Goal: Information Seeking & Learning: Learn about a topic

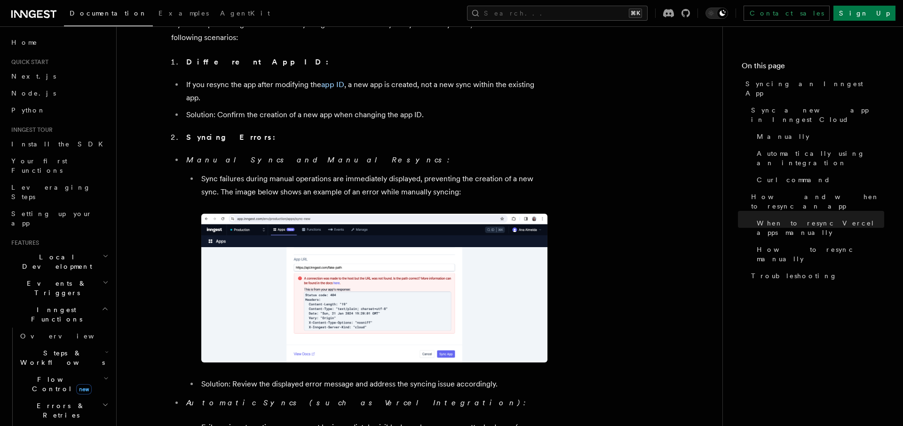
scroll to position [3129, 0]
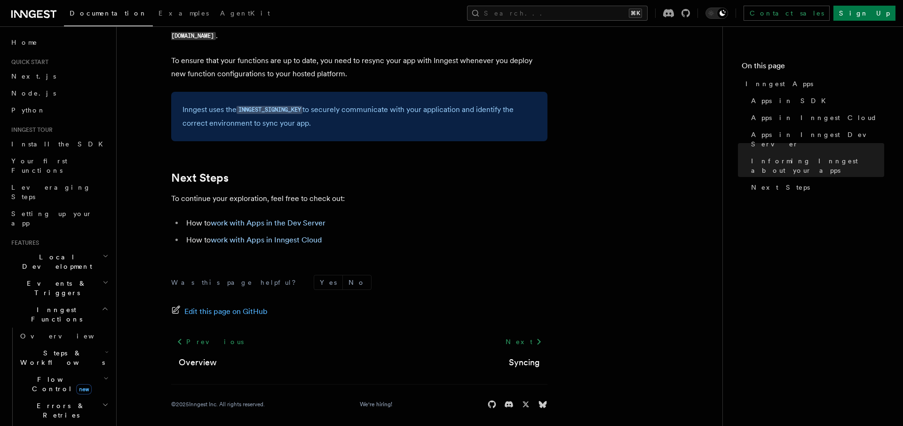
scroll to position [1518, 0]
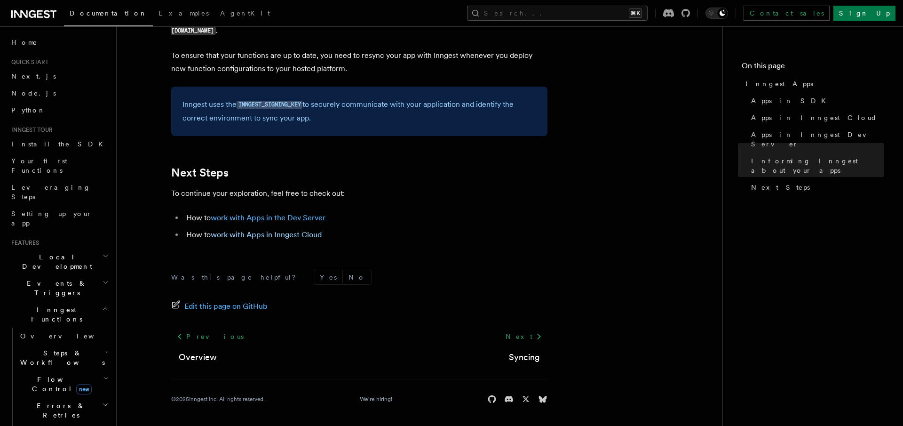
click at [310, 220] on link "work with Apps in the Dev Server" at bounding box center [268, 217] width 115 height 9
click at [257, 238] on link "work with Apps in Inngest Cloud" at bounding box center [266, 234] width 111 height 9
click at [292, 233] on link "work with Apps in Inngest Cloud" at bounding box center [266, 234] width 111 height 9
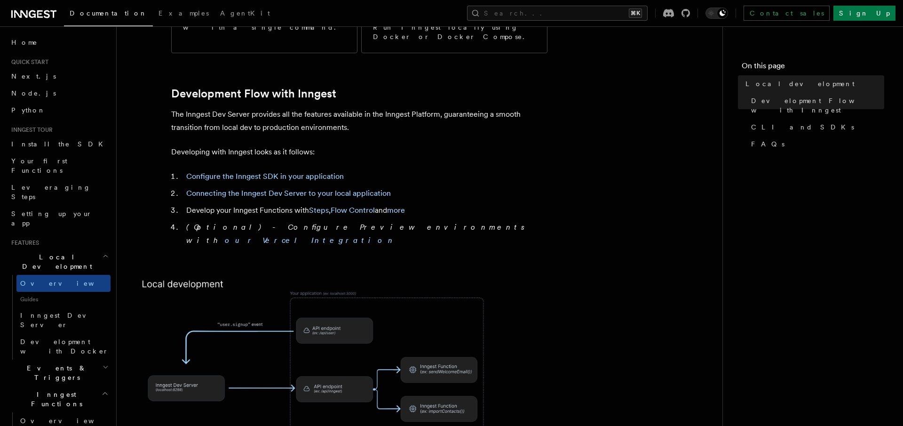
scroll to position [461, 0]
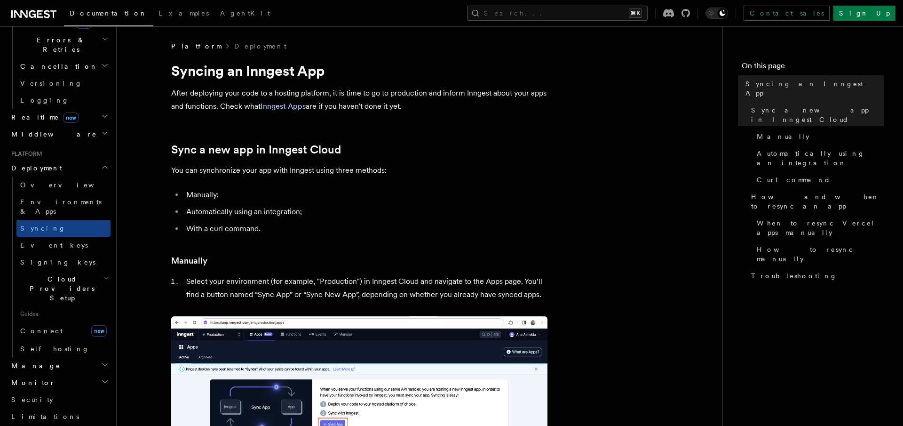
scroll to position [327, 0]
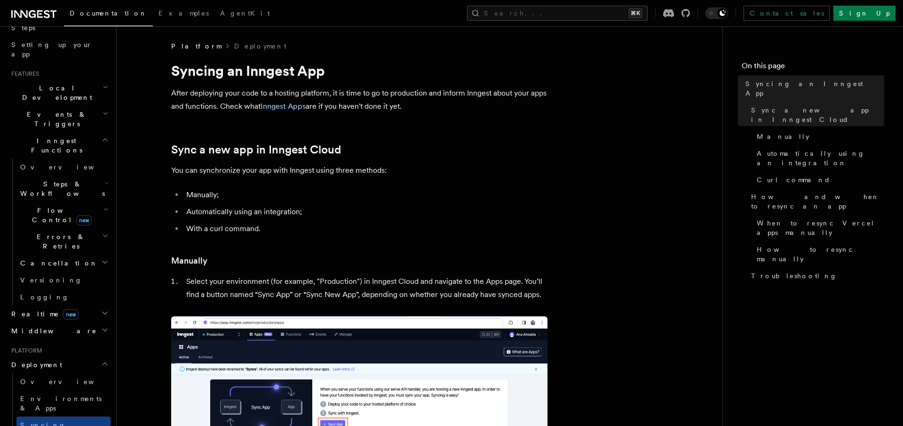
scroll to position [258, 0]
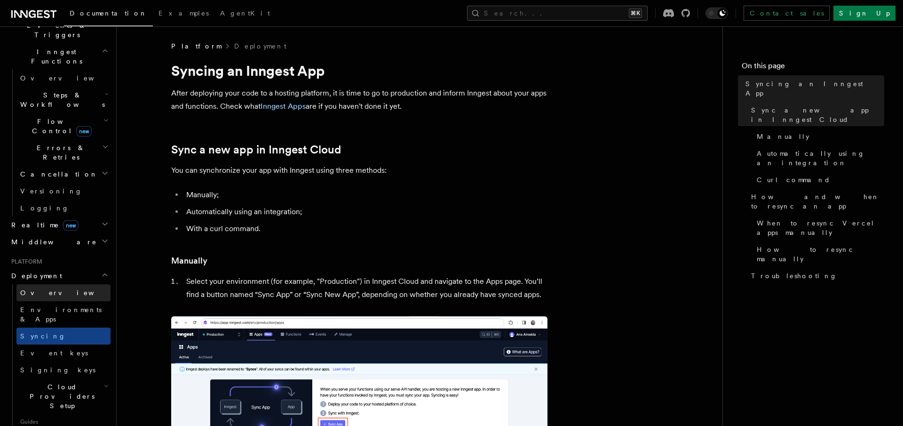
click at [52, 284] on link "Overview" at bounding box center [63, 292] width 94 height 17
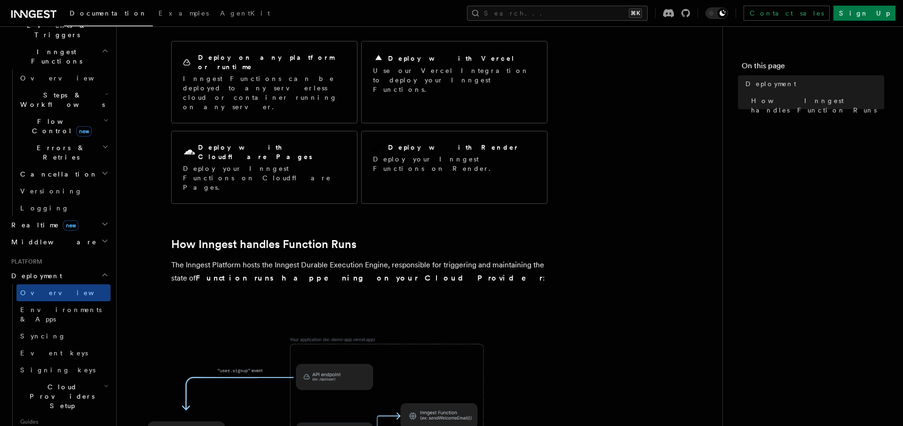
scroll to position [89, 0]
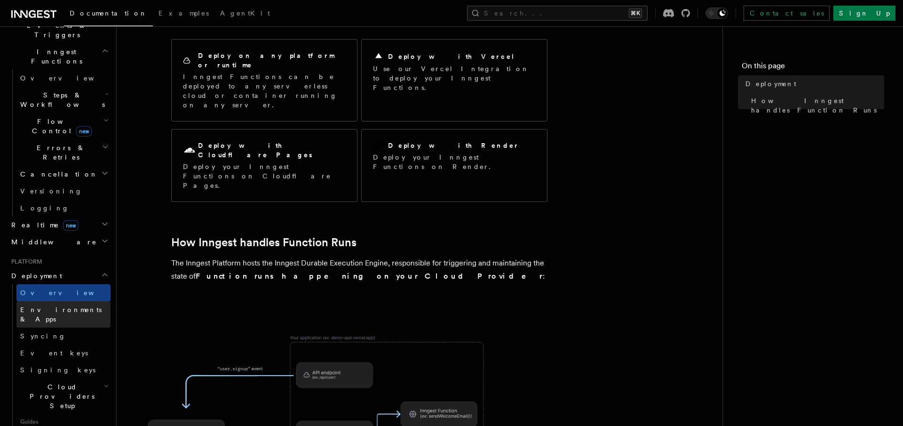
click at [49, 306] on span "Environments & Apps" at bounding box center [60, 314] width 81 height 17
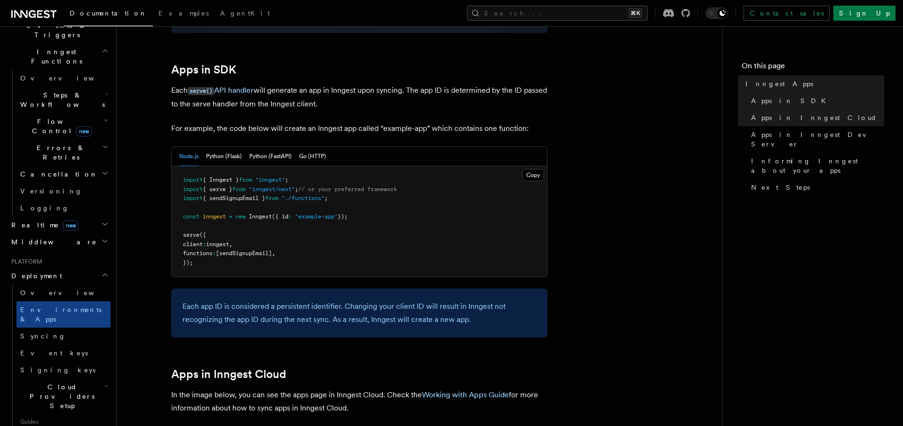
scroll to position [455, 0]
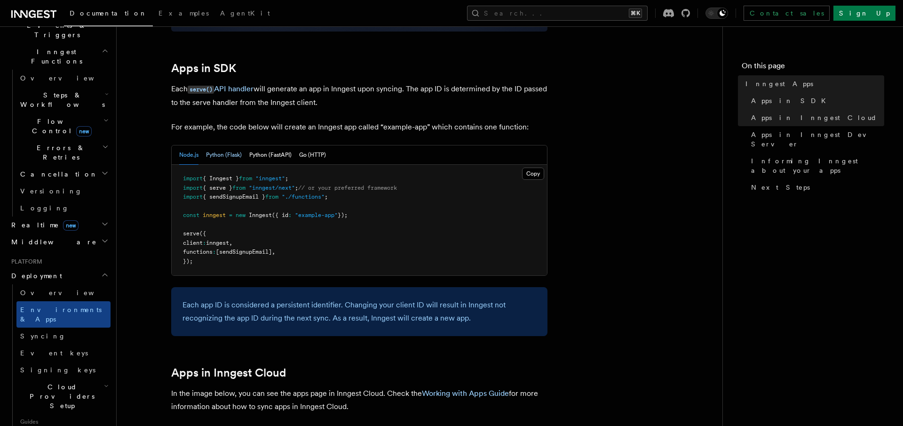
click at [218, 153] on button "Python (Flask)" at bounding box center [224, 154] width 36 height 19
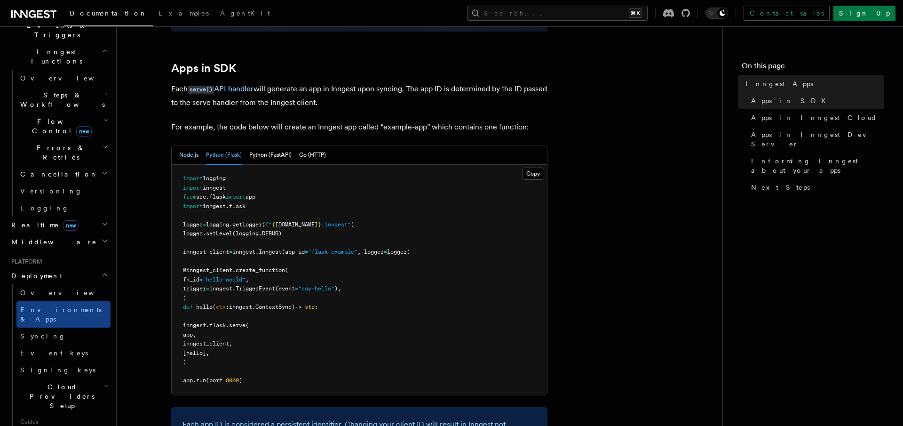
click at [194, 159] on button "Node.js" at bounding box center [188, 154] width 19 height 19
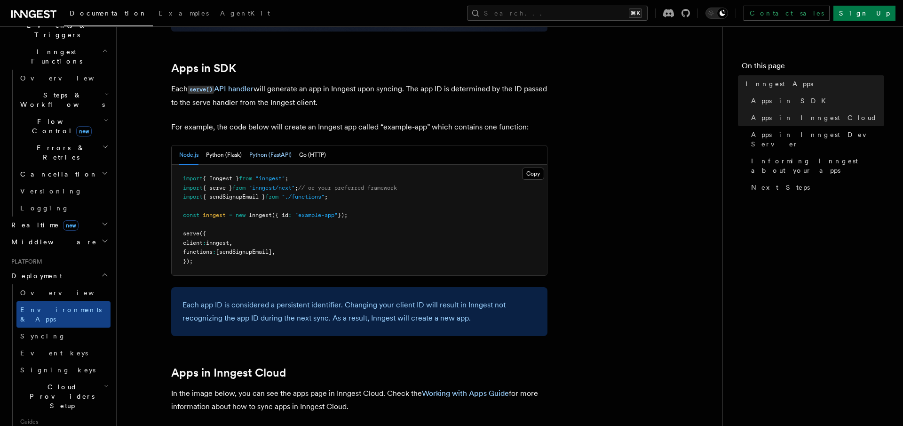
click at [267, 153] on button "Python (FastAPI)" at bounding box center [270, 154] width 42 height 19
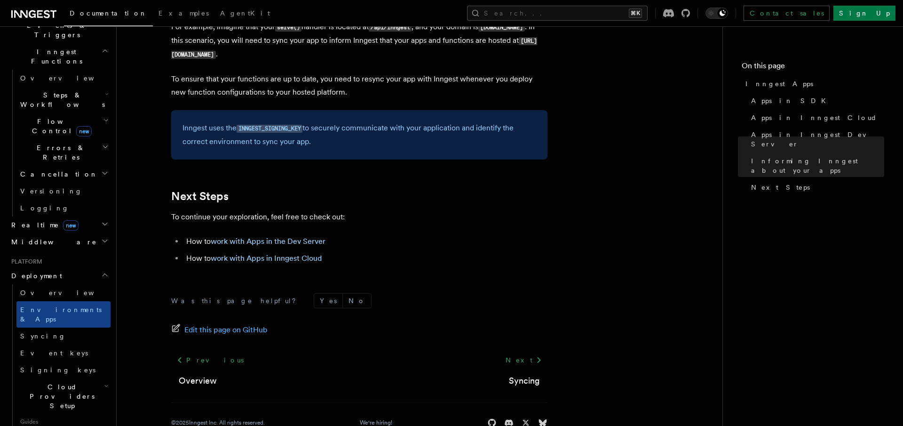
scroll to position [1656, 0]
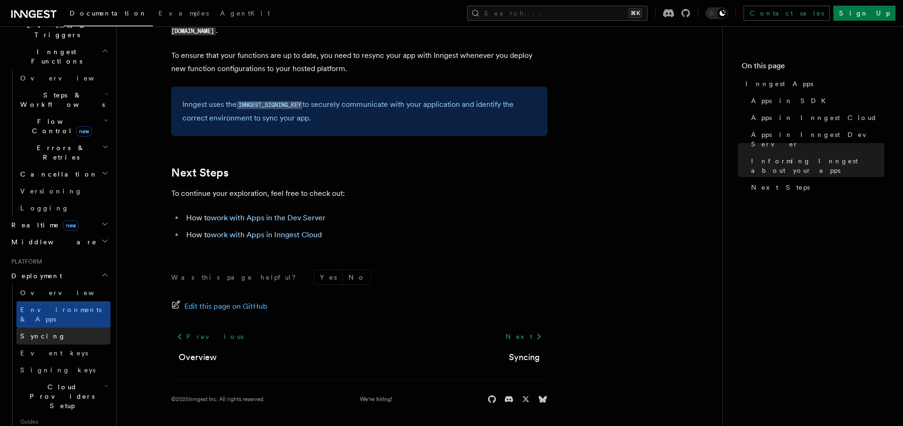
click at [80, 327] on link "Syncing" at bounding box center [63, 335] width 94 height 17
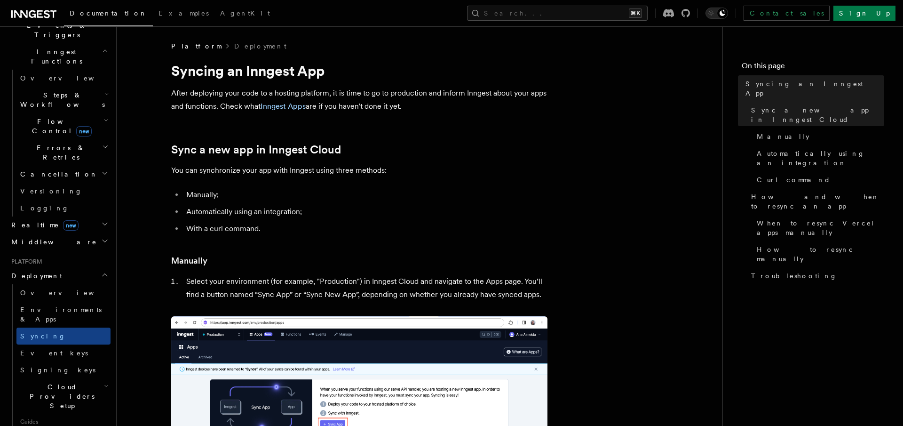
click at [100, 378] on h2 "Cloud Providers Setup" at bounding box center [63, 396] width 94 height 36
click at [99, 378] on h2 "Cloud Providers Setup" at bounding box center [63, 396] width 94 height 36
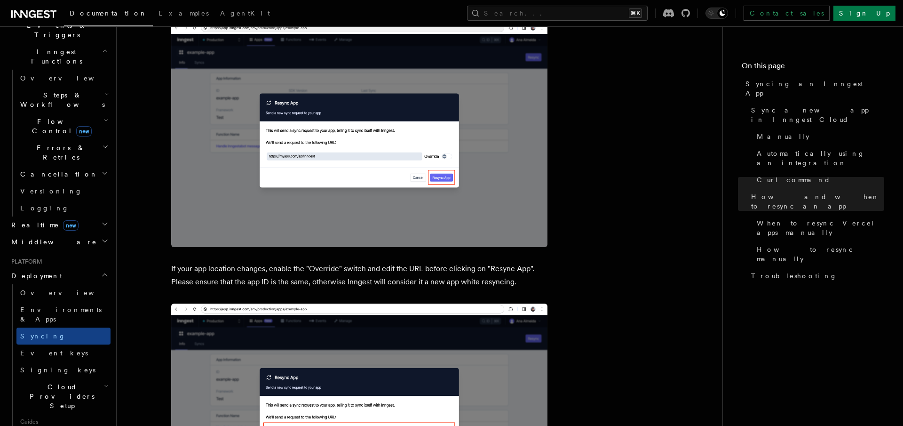
scroll to position [2699, 0]
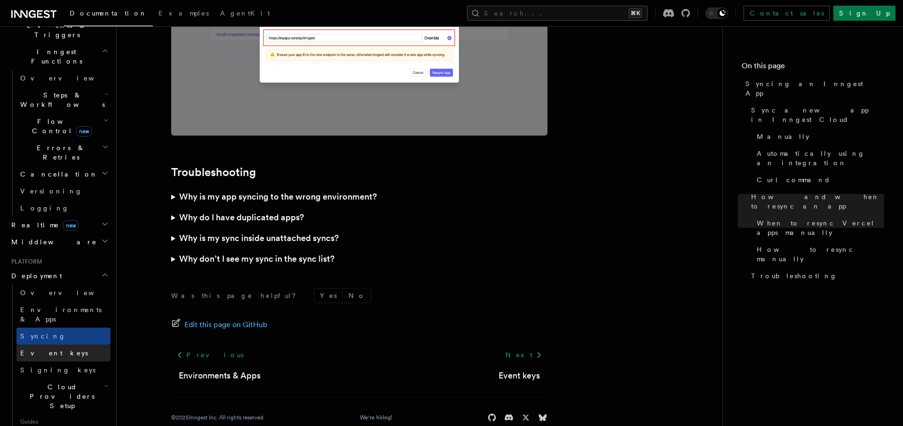
click at [27, 344] on link "Event keys" at bounding box center [63, 352] width 94 height 17
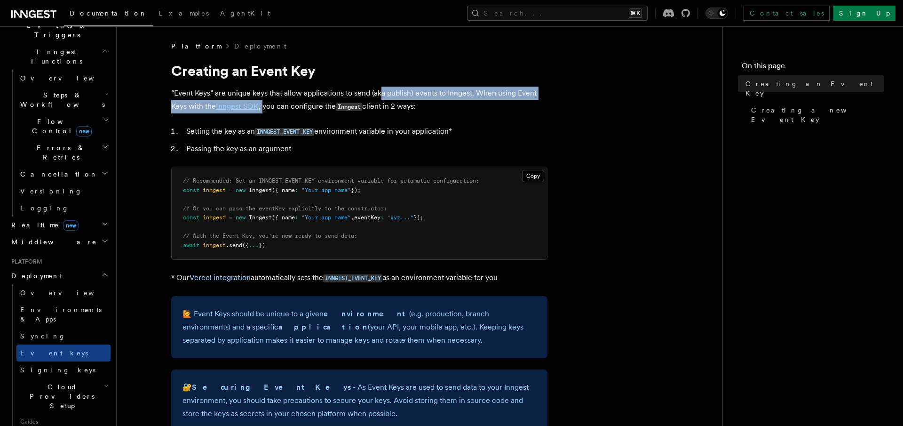
drag, startPoint x: 382, startPoint y: 91, endPoint x: 264, endPoint y: 101, distance: 117.6
click at [264, 101] on p "“Event Keys” are unique keys that allow applications to send (aka publish) even…" at bounding box center [359, 100] width 376 height 27
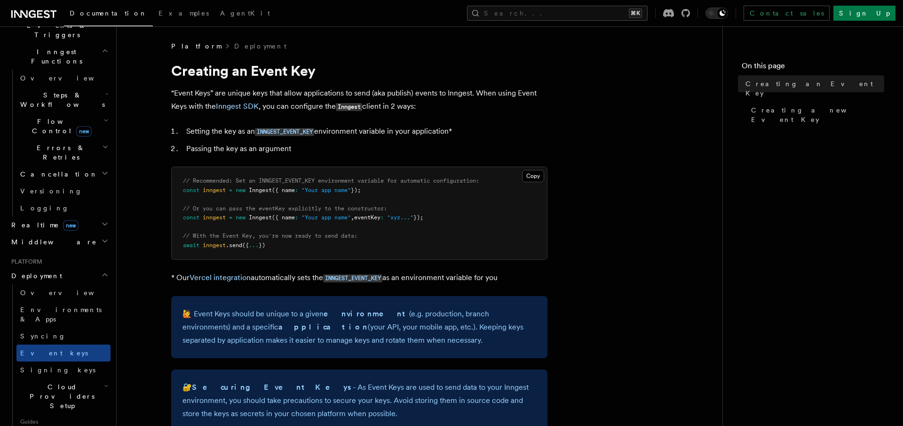
click at [316, 101] on p "“Event Keys” are unique keys that allow applications to send (aka publish) even…" at bounding box center [359, 100] width 376 height 27
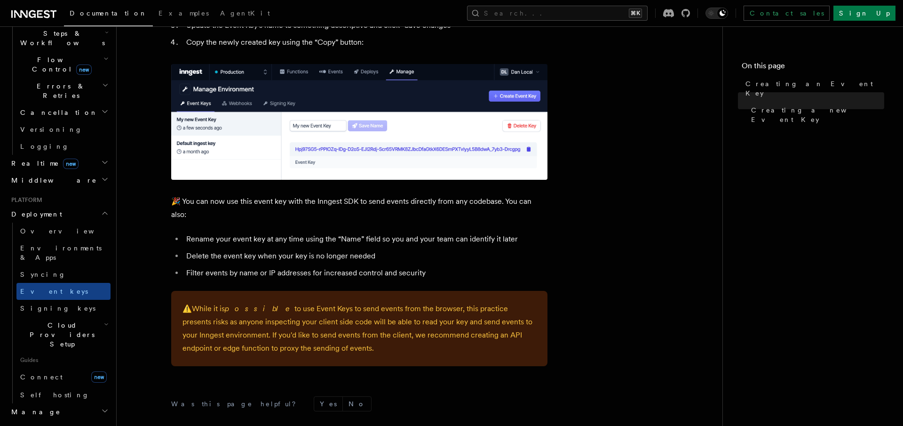
scroll to position [636, 0]
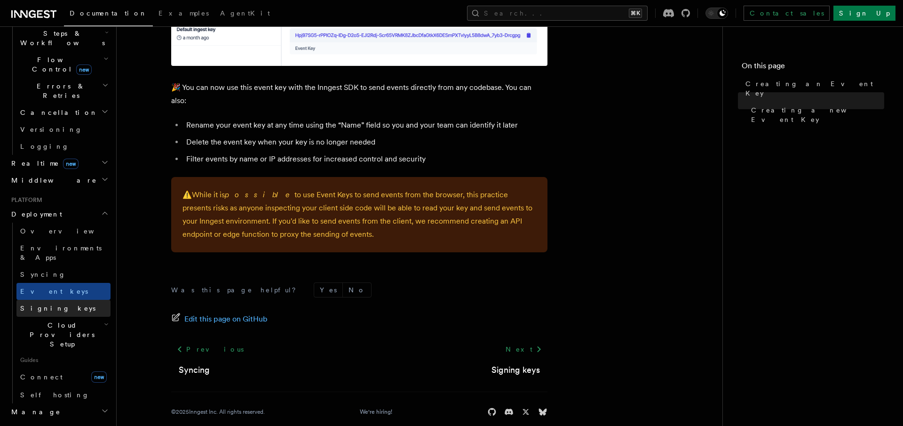
click at [77, 300] on link "Signing keys" at bounding box center [63, 308] width 94 height 17
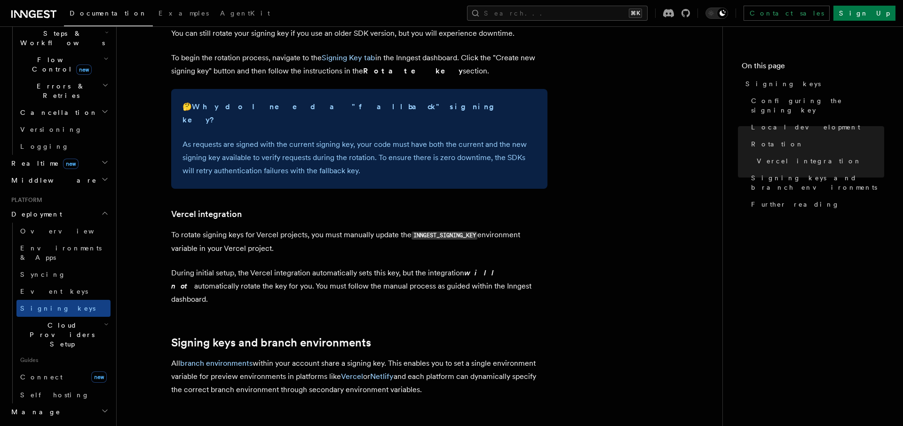
scroll to position [857, 0]
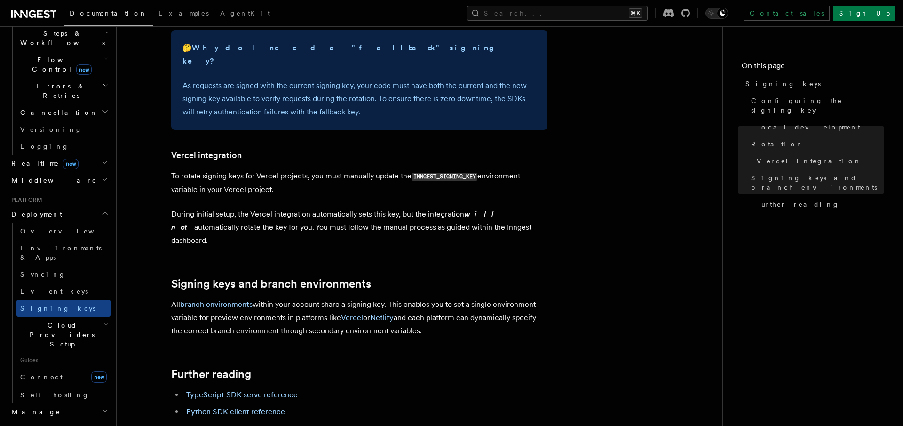
click at [40, 352] on span "Guides" at bounding box center [63, 359] width 94 height 15
click at [98, 317] on h2 "Cloud Providers Setup" at bounding box center [63, 335] width 94 height 36
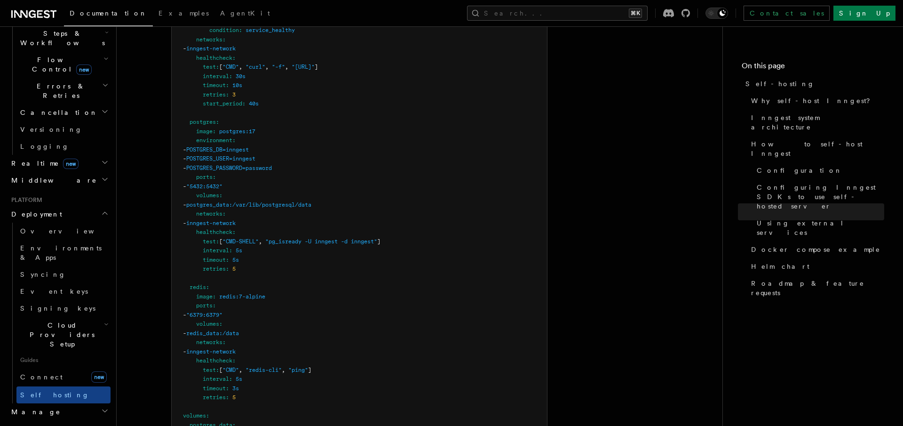
scroll to position [2673, 0]
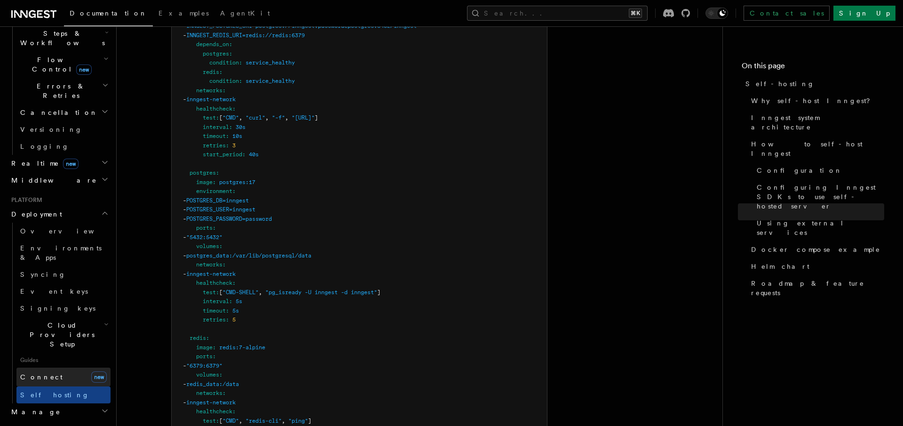
click at [51, 367] on link "Connect new" at bounding box center [63, 376] width 94 height 19
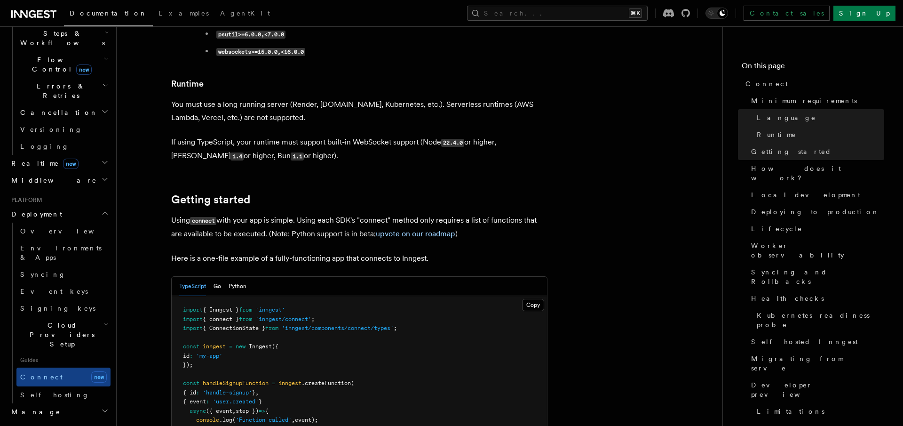
scroll to position [474, 0]
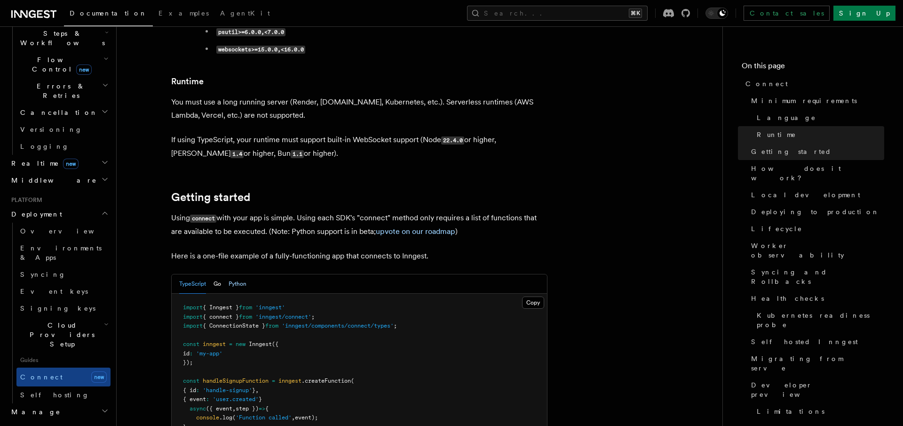
click at [242, 274] on button "Python" at bounding box center [238, 283] width 18 height 19
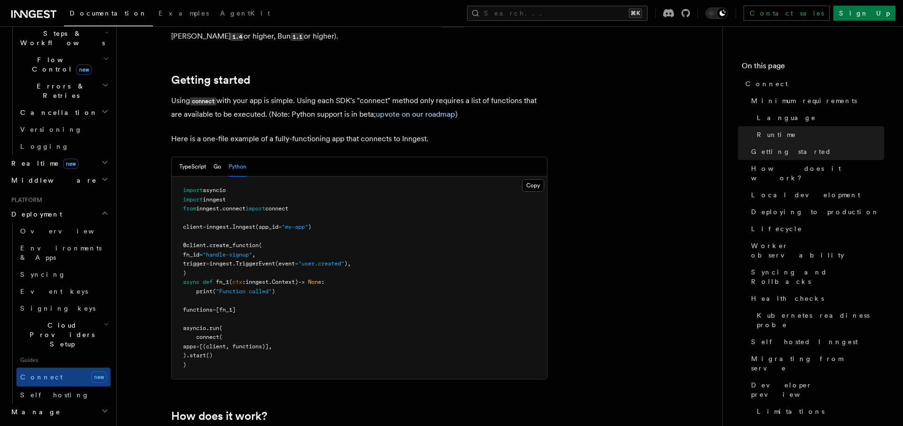
scroll to position [741, 0]
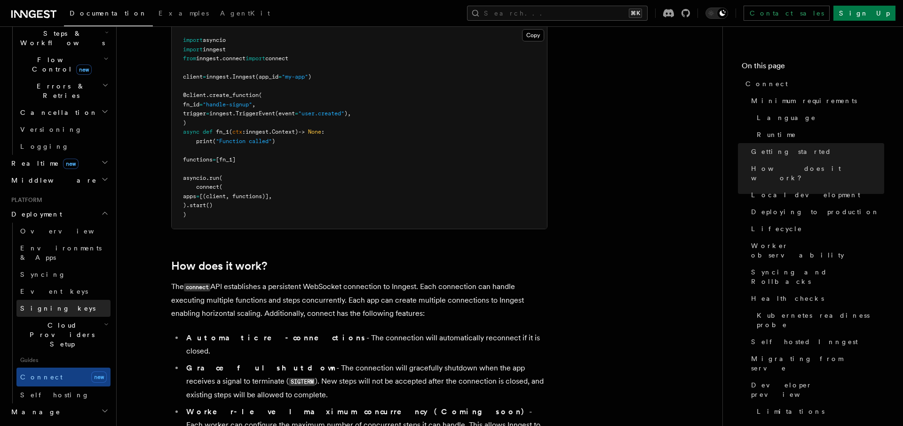
click at [78, 300] on link "Signing keys" at bounding box center [63, 308] width 94 height 17
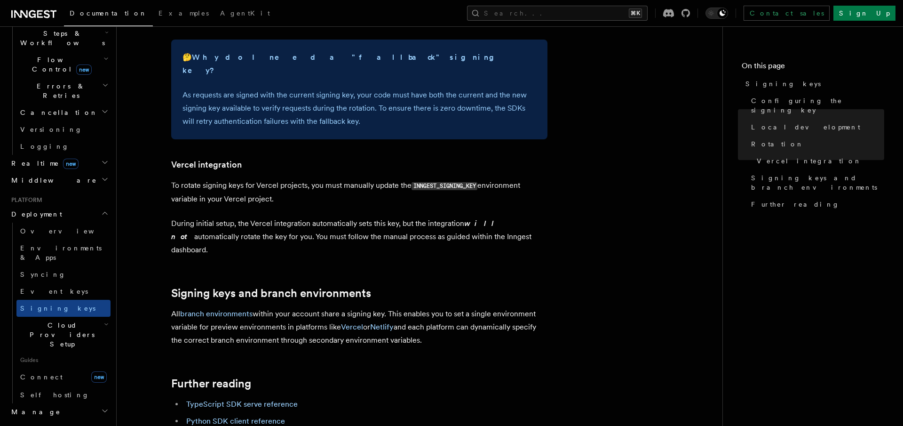
scroll to position [995, 0]
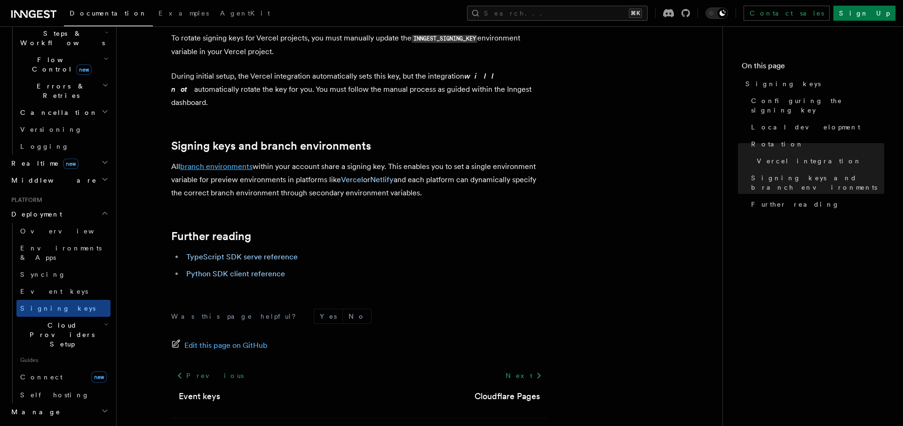
click at [220, 162] on link "branch environments" at bounding box center [216, 166] width 72 height 9
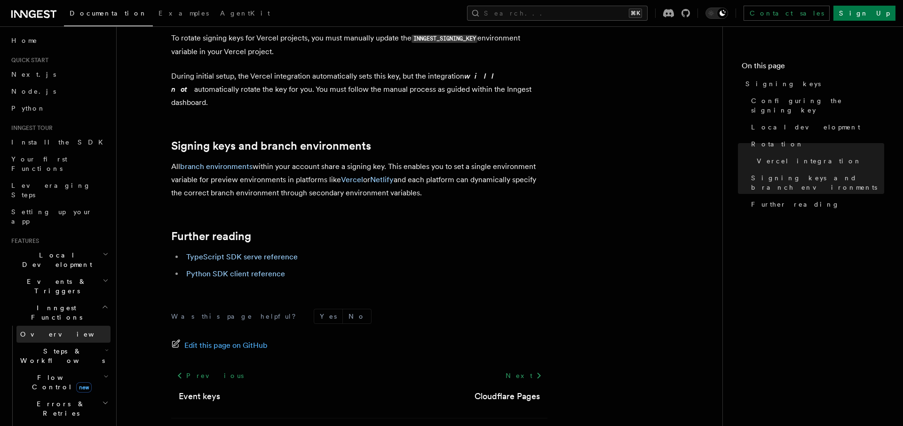
scroll to position [0, 0]
click at [29, 252] on span "Local Development" at bounding box center [55, 261] width 95 height 19
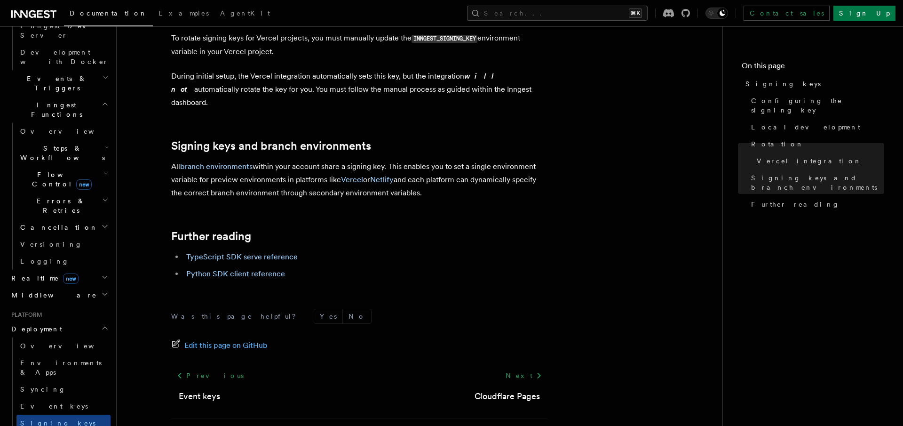
scroll to position [301, 0]
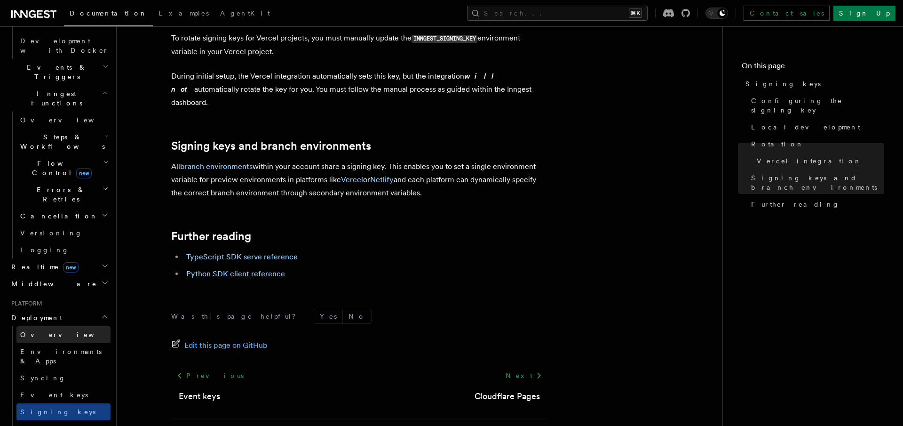
click at [60, 326] on link "Overview" at bounding box center [63, 334] width 94 height 17
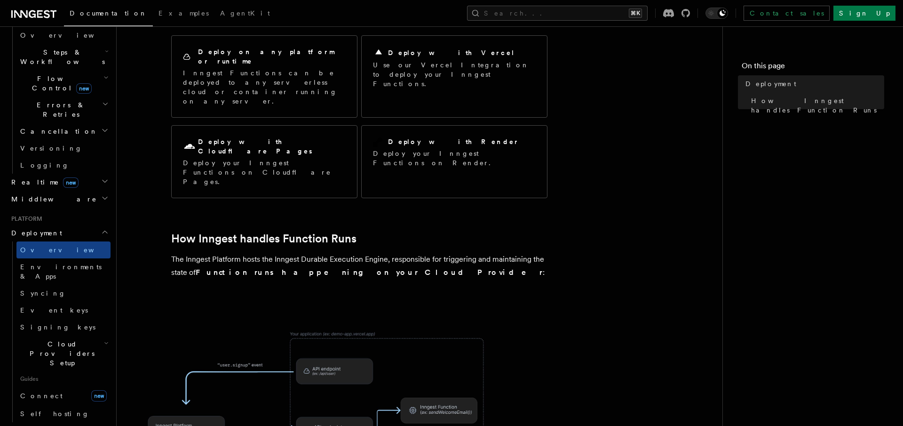
scroll to position [95, 0]
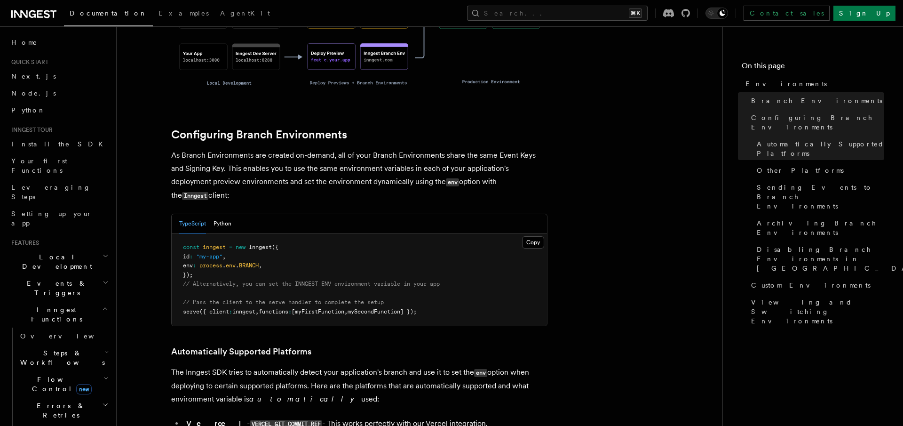
scroll to position [839, 0]
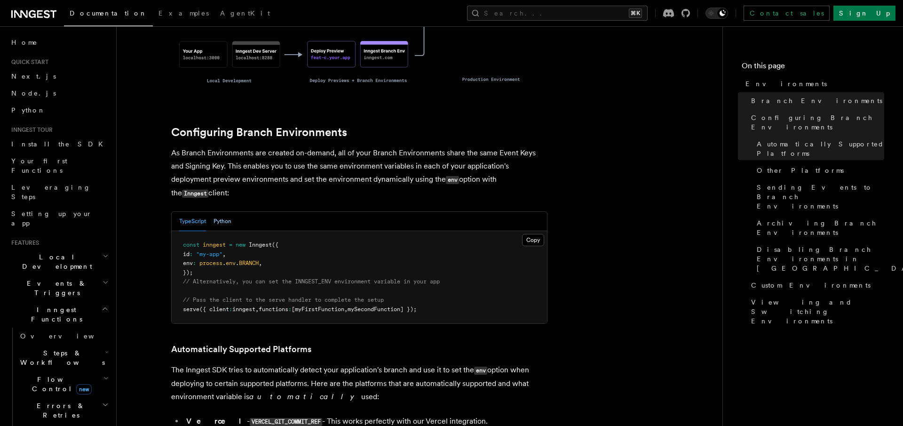
click at [222, 212] on button "Python" at bounding box center [223, 221] width 18 height 19
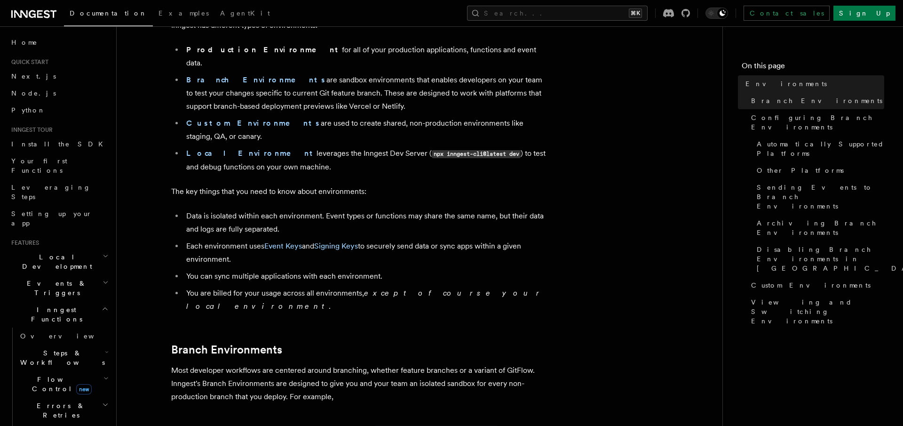
scroll to position [0, 0]
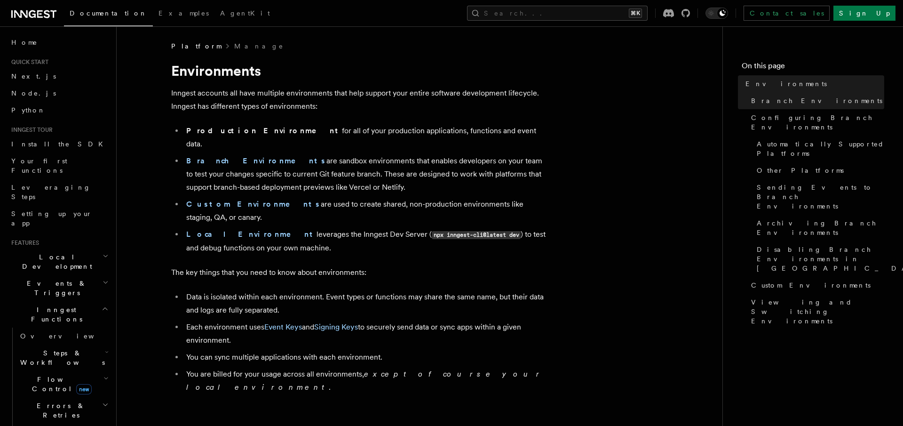
click at [297, 228] on li "Local Environment leverages the Inngest Dev Server ( npx inngest-cli@latest dev…" at bounding box center [366, 241] width 364 height 27
drag, startPoint x: 263, startPoint y: 145, endPoint x: 383, endPoint y: 150, distance: 119.6
click at [383, 154] on li "Branch Environments are sandbox environments that enables developers on your te…" at bounding box center [366, 174] width 364 height 40
click at [435, 171] on li "Branch Environments are sandbox environments that enables developers on your te…" at bounding box center [366, 174] width 364 height 40
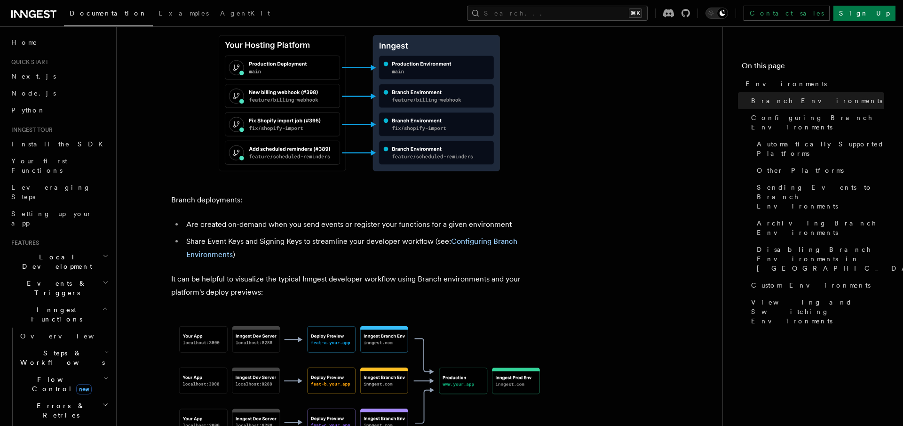
scroll to position [472, 0]
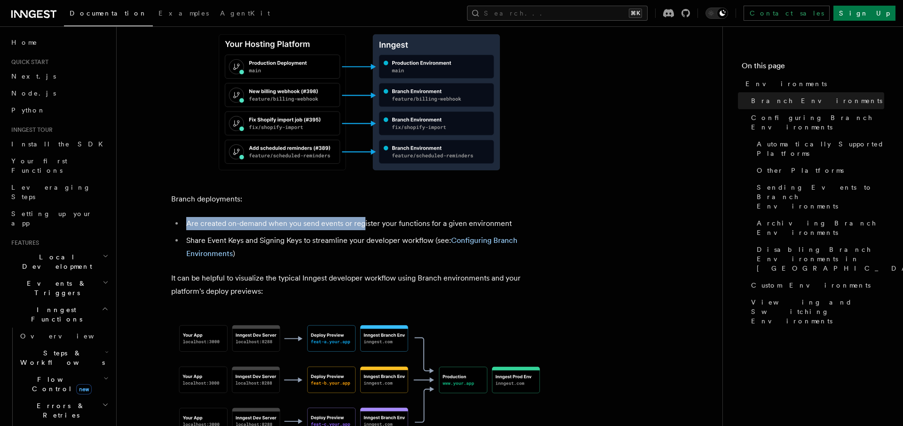
drag, startPoint x: 186, startPoint y: 182, endPoint x: 363, endPoint y: 190, distance: 177.1
click at [363, 217] on li "Are created on-demand when you send events or register your functions for a giv…" at bounding box center [366, 223] width 364 height 13
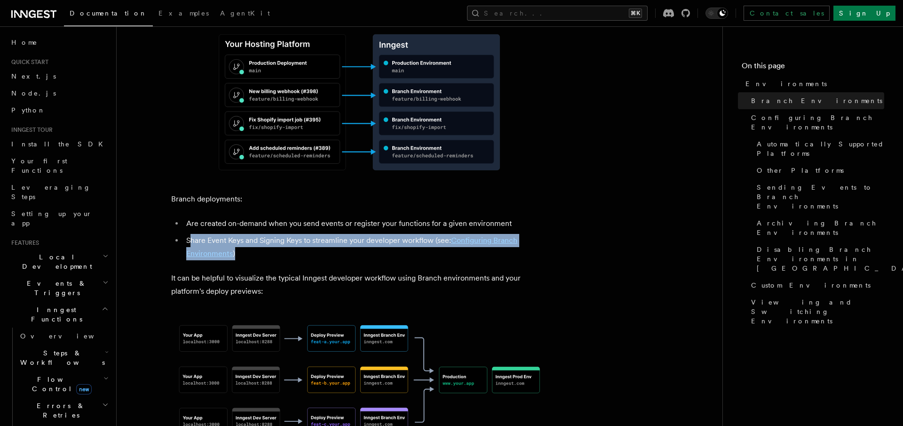
drag, startPoint x: 190, startPoint y: 198, endPoint x: 298, endPoint y: 209, distance: 108.3
click at [298, 234] on li "Share Event Keys and Signing Keys to streamline your developer workflow (see: C…" at bounding box center [366, 247] width 364 height 26
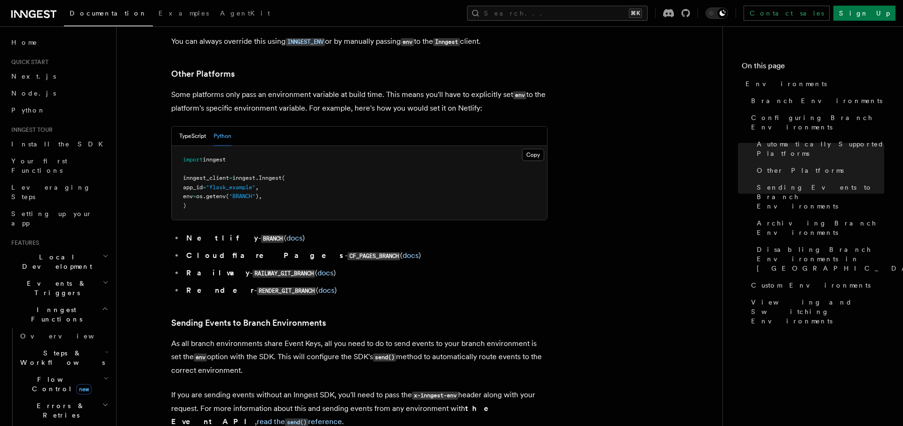
scroll to position [1226, 0]
